Goal: Task Accomplishment & Management: Use online tool/utility

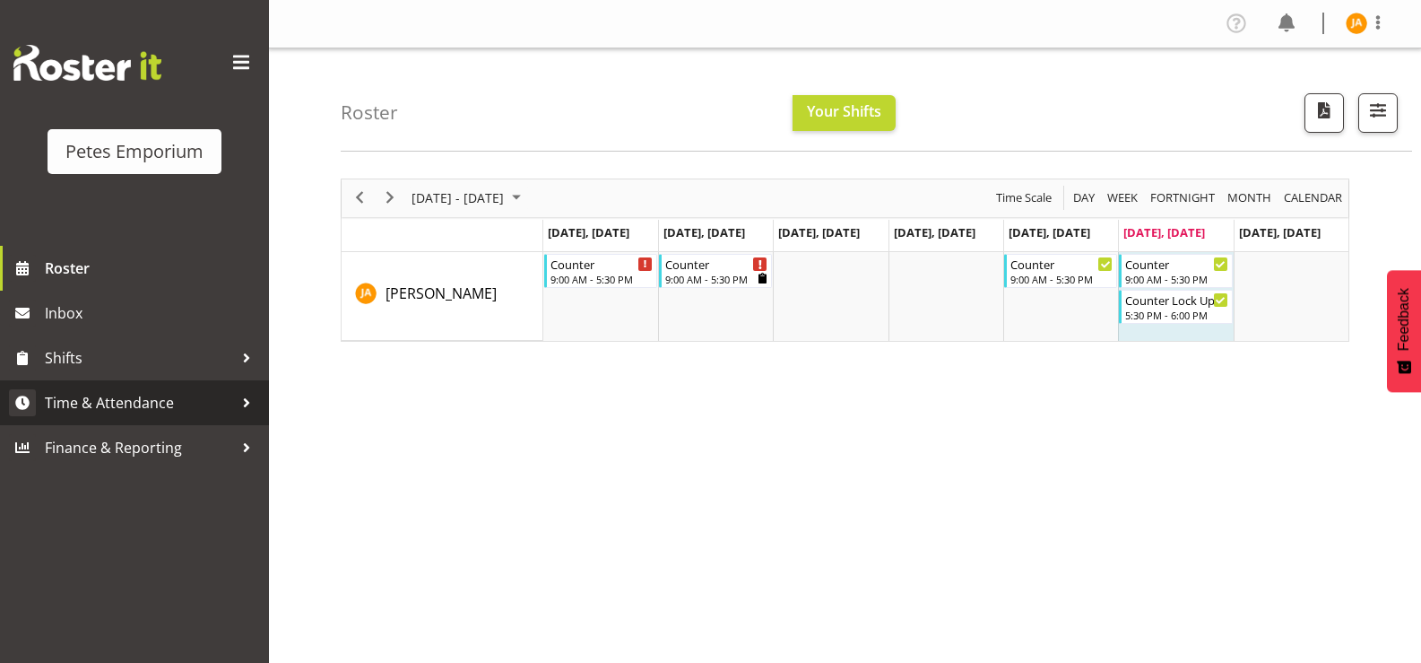
click at [161, 403] on span "Time & Attendance" at bounding box center [139, 402] width 188 height 27
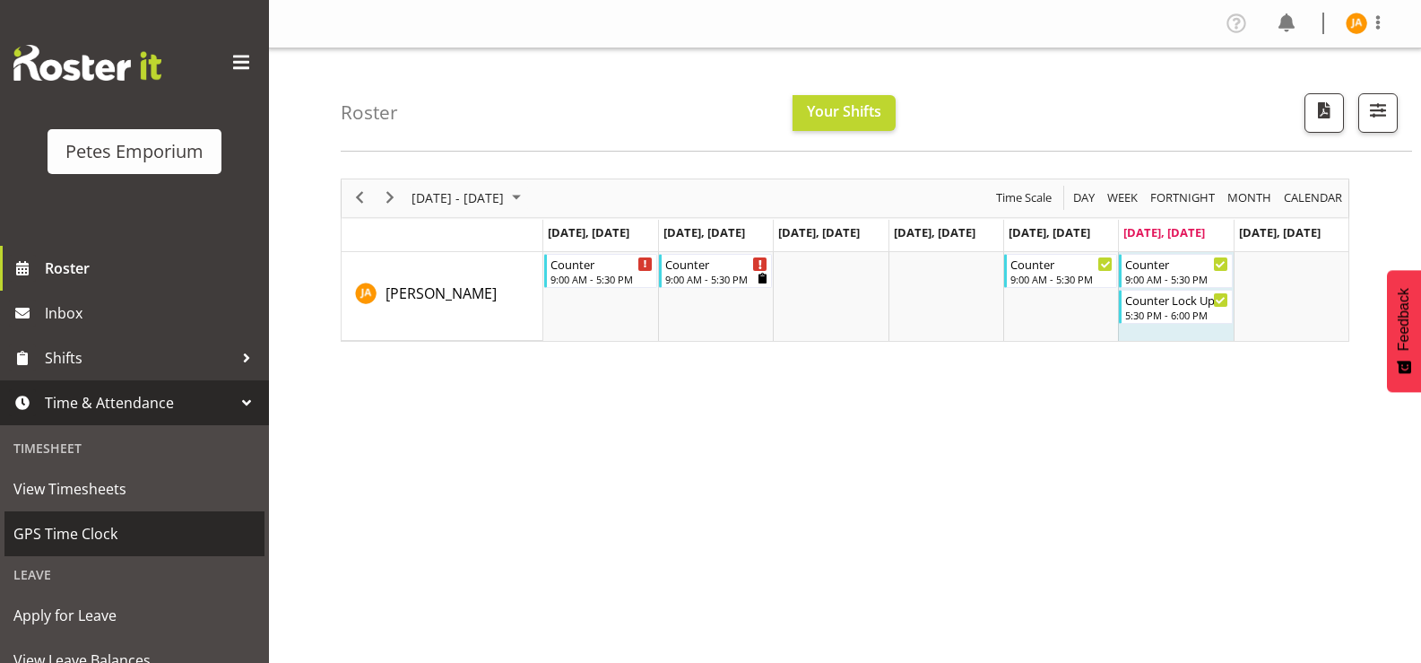
click at [98, 539] on span "GPS Time Clock" at bounding box center [134, 533] width 242 height 27
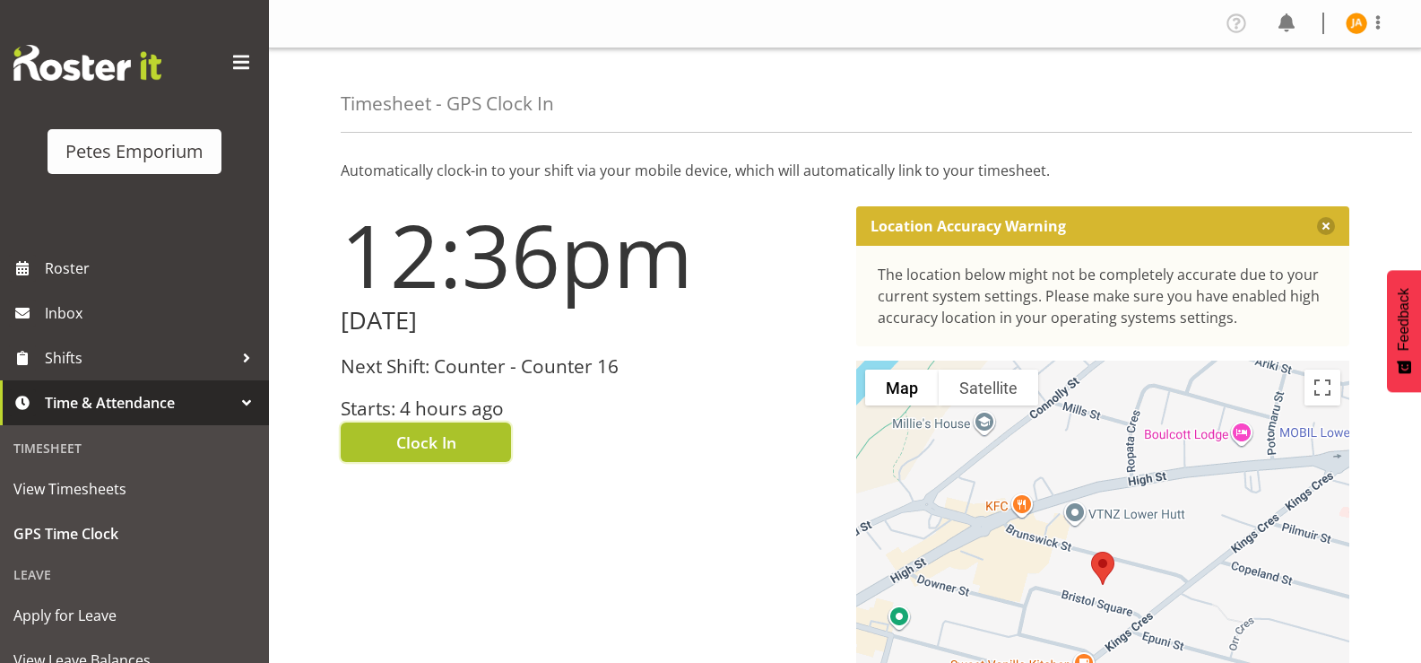
click at [463, 445] on button "Clock In" at bounding box center [426, 441] width 170 height 39
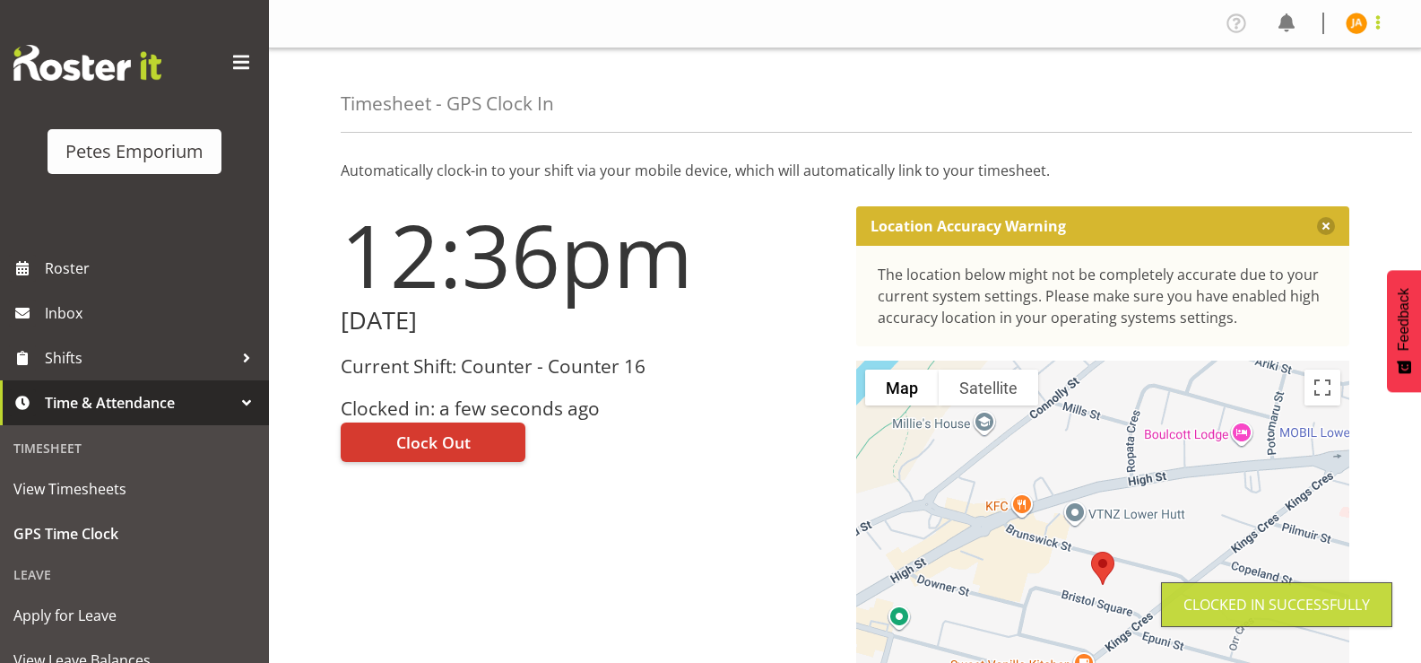
click at [1374, 20] on span at bounding box center [1379, 23] width 22 height 22
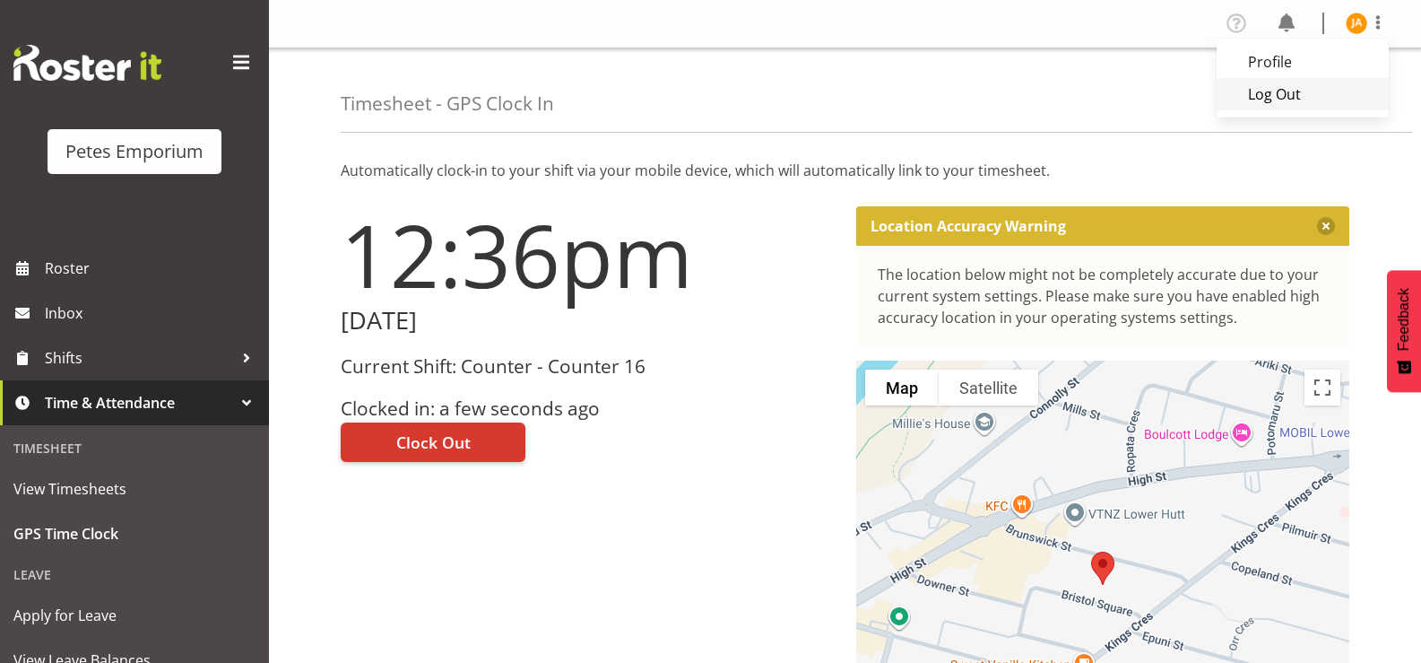
click at [1293, 100] on link "Log Out" at bounding box center [1303, 94] width 172 height 32
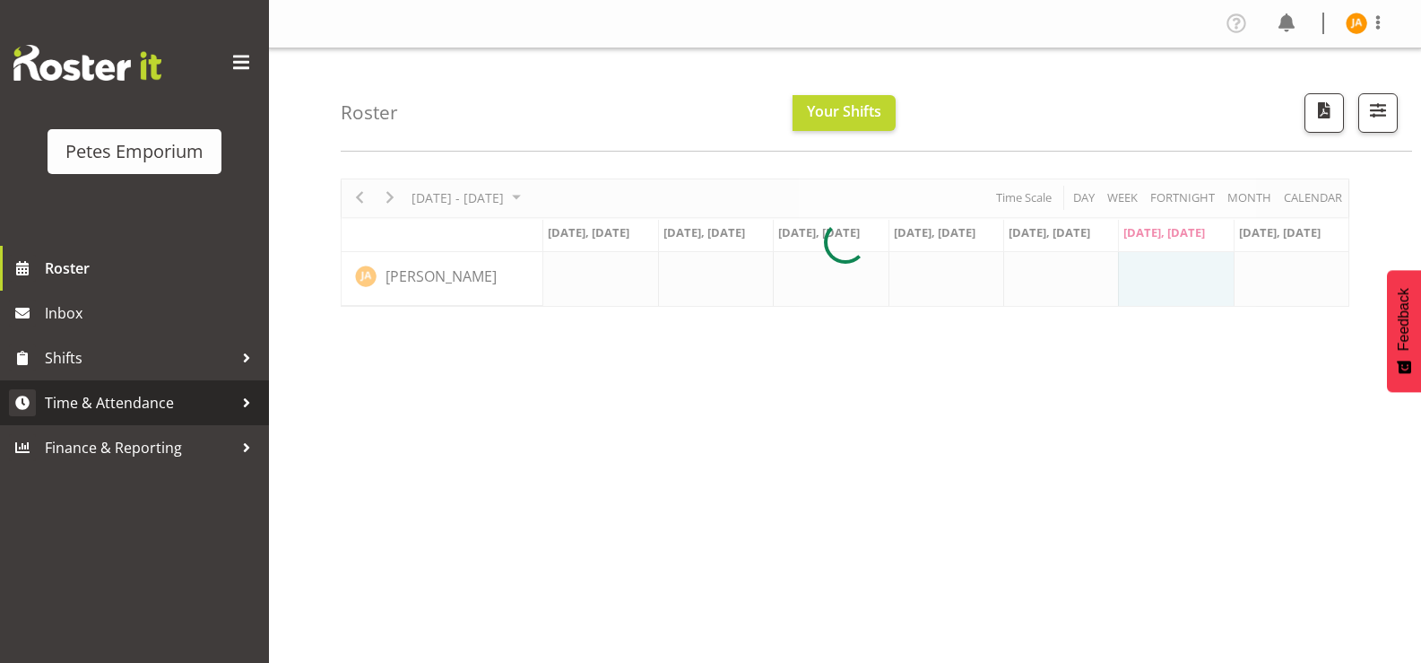
click at [147, 404] on span "Time & Attendance" at bounding box center [139, 402] width 188 height 27
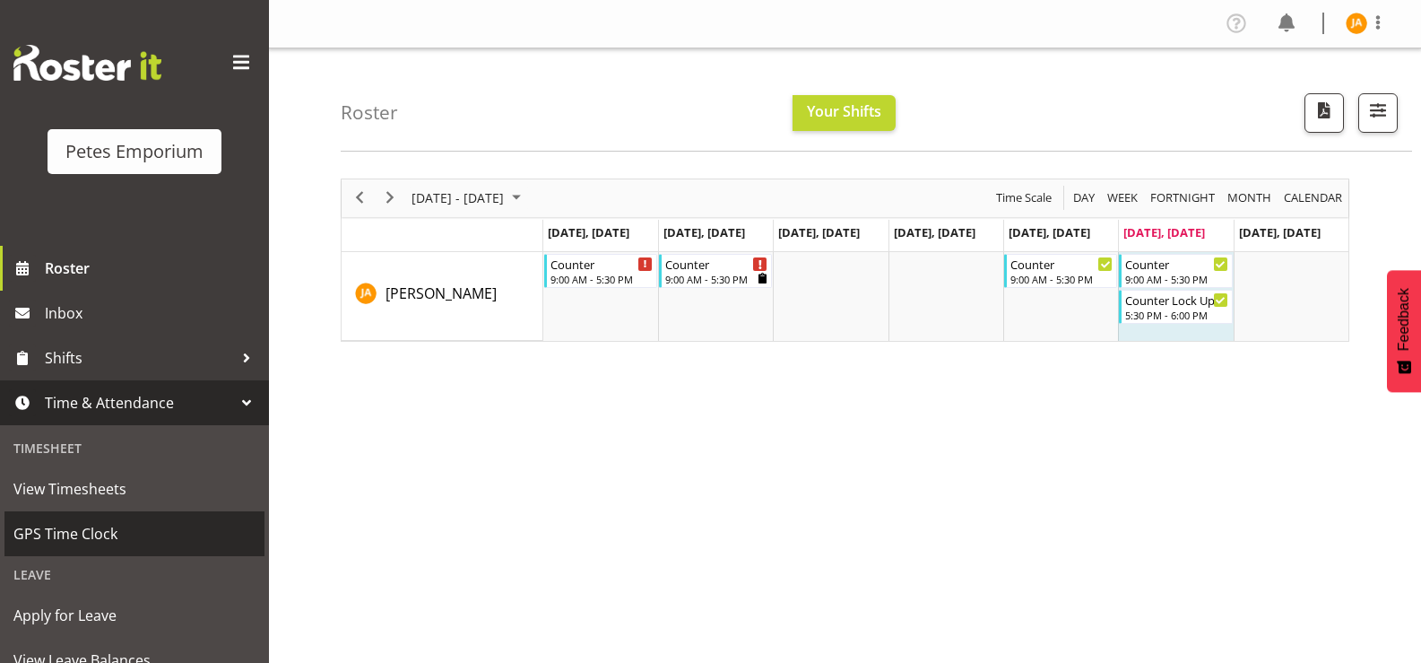
click at [122, 536] on span "GPS Time Clock" at bounding box center [134, 533] width 242 height 27
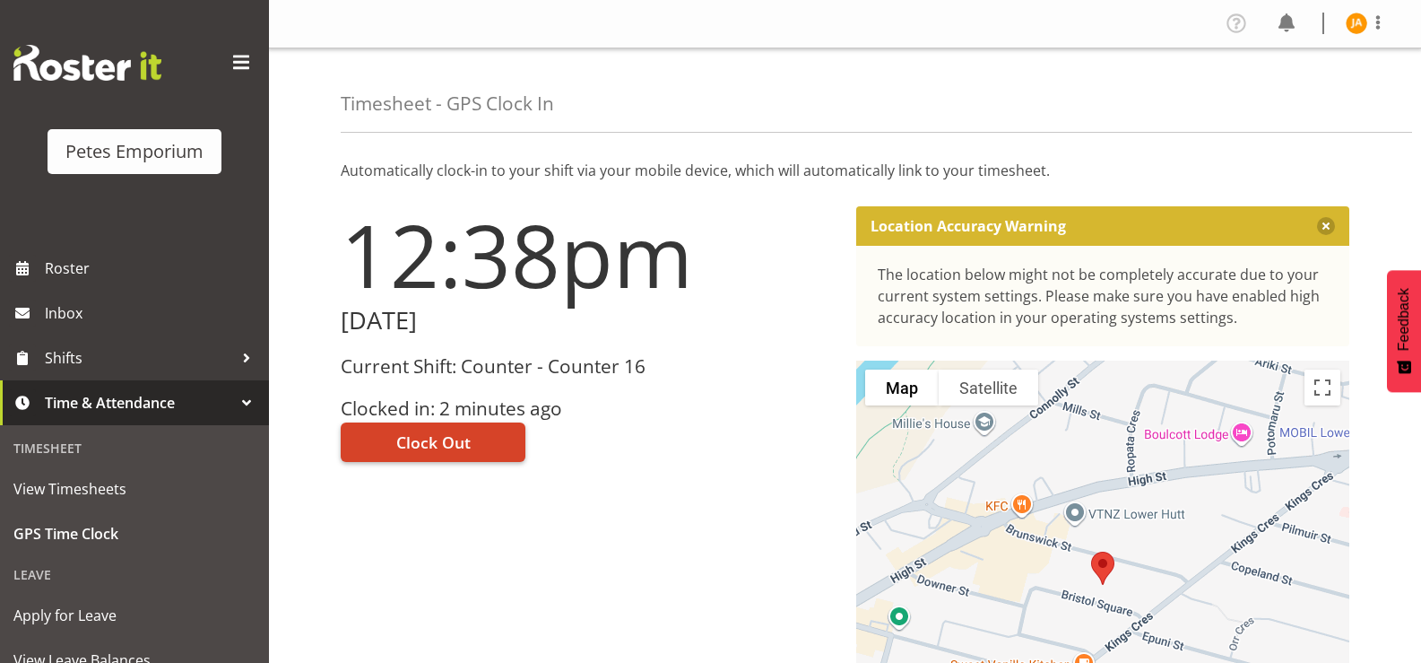
click at [487, 440] on button "Clock Out" at bounding box center [433, 441] width 185 height 39
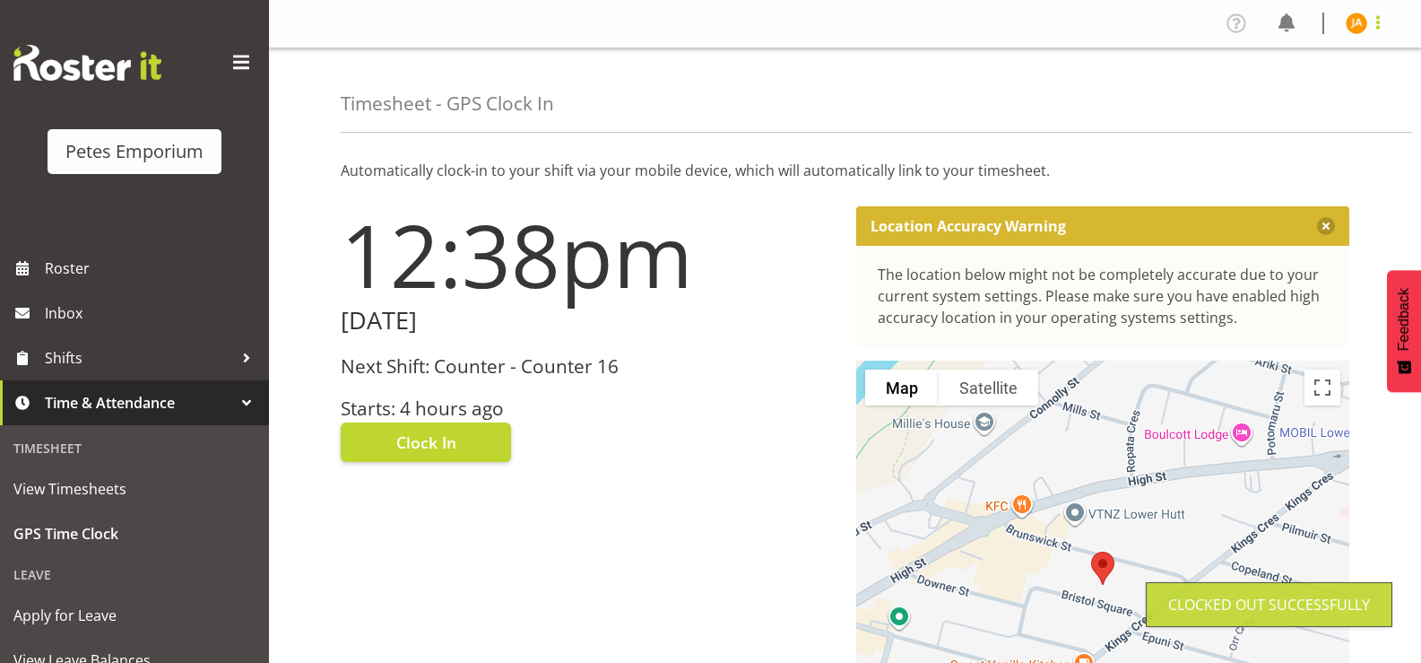
click at [1380, 20] on span at bounding box center [1379, 23] width 22 height 22
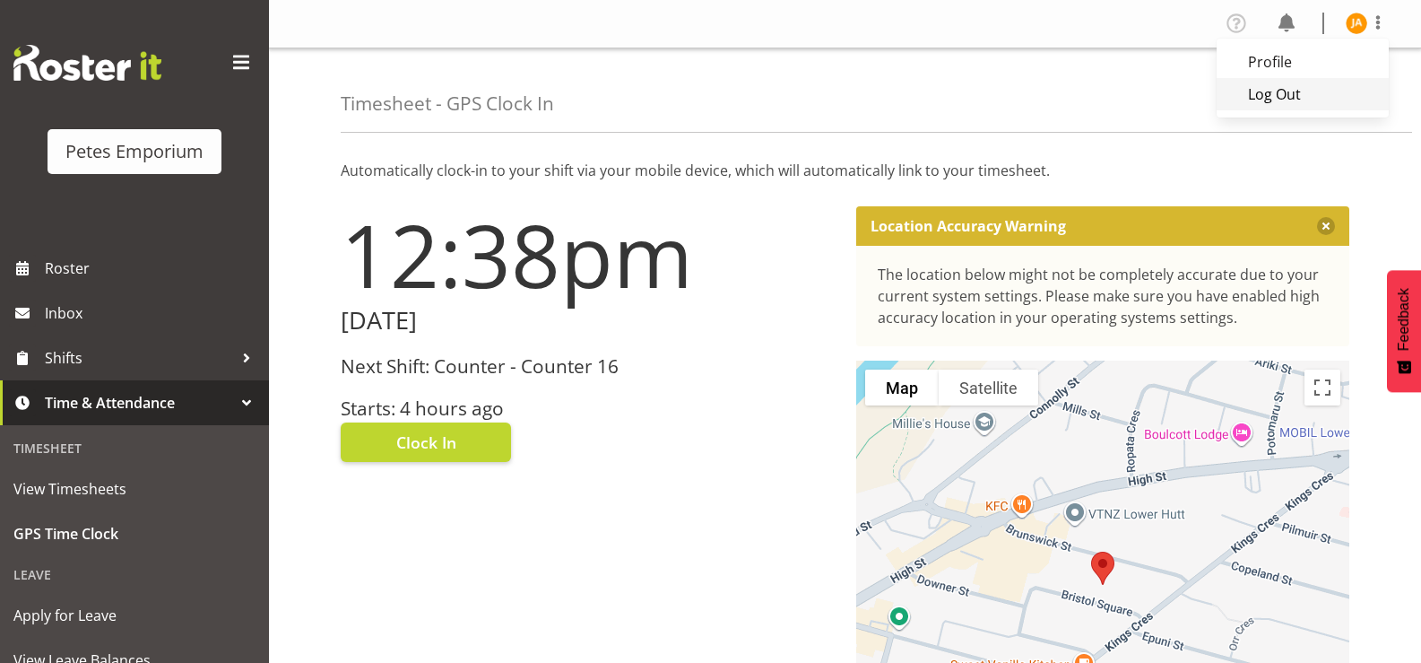
click at [1308, 105] on link "Log Out" at bounding box center [1303, 94] width 172 height 32
